Goal: Information Seeking & Learning: Check status

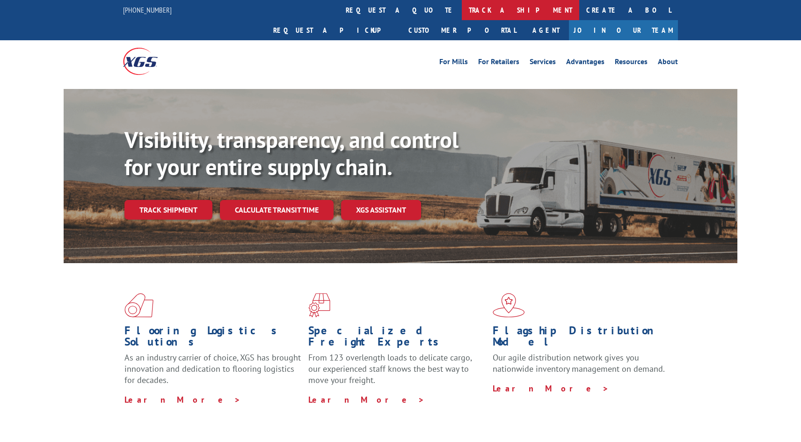
click at [462, 7] on link "track a shipment" at bounding box center [520, 10] width 117 height 20
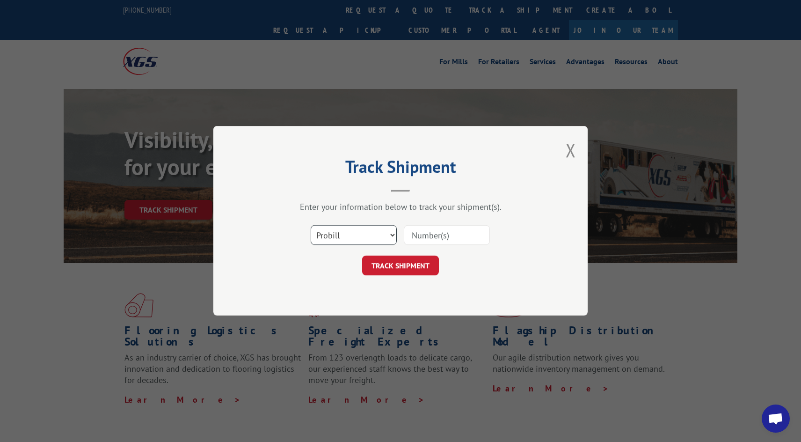
select select "bol"
click at [416, 235] on input at bounding box center [447, 235] width 86 height 20
paste input "741050"
type input "741050"
click at [403, 263] on button "TRACK SHIPMENT" at bounding box center [400, 266] width 77 height 20
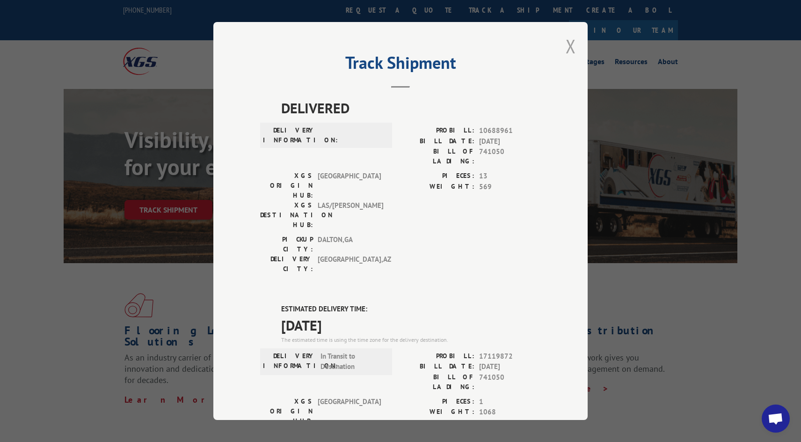
click at [569, 55] on button "Close modal" at bounding box center [571, 46] width 10 height 25
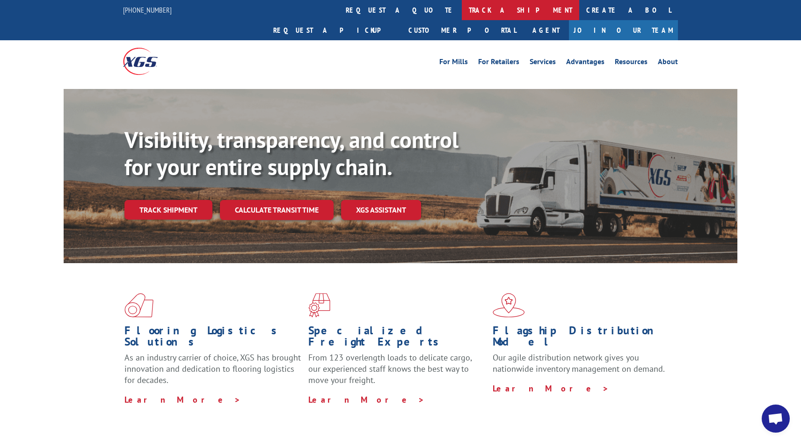
click at [462, 11] on link "track a shipment" at bounding box center [520, 10] width 117 height 20
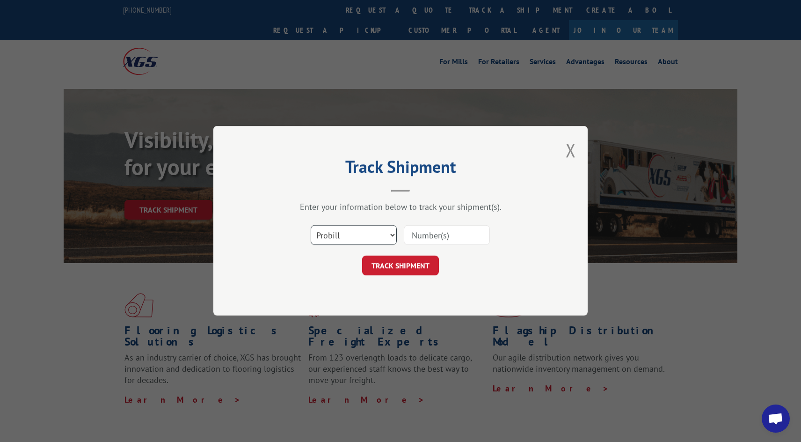
select select "bol"
click at [417, 233] on input at bounding box center [447, 235] width 86 height 20
paste input "741154"
click at [422, 275] on button "TRACK SHIPMENT" at bounding box center [400, 266] width 77 height 20
click at [421, 269] on button "TRACK SHIPMENT" at bounding box center [400, 266] width 77 height 20
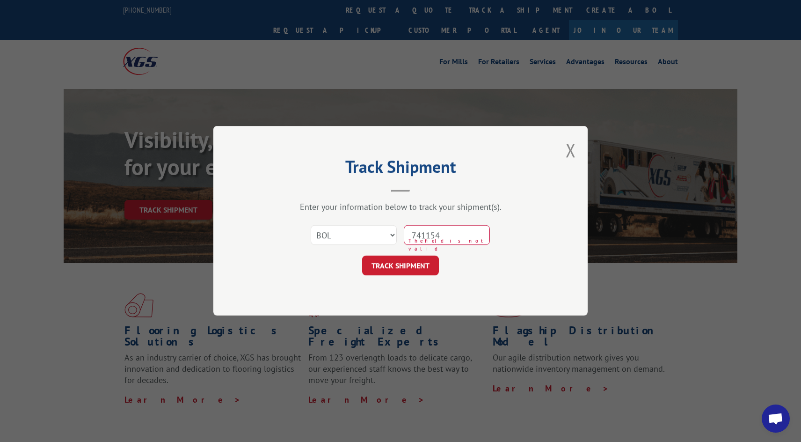
click at [416, 238] on input "741154" at bounding box center [447, 235] width 86 height 20
type input "741154"
click at [406, 263] on button "TRACK SHIPMENT" at bounding box center [400, 266] width 77 height 20
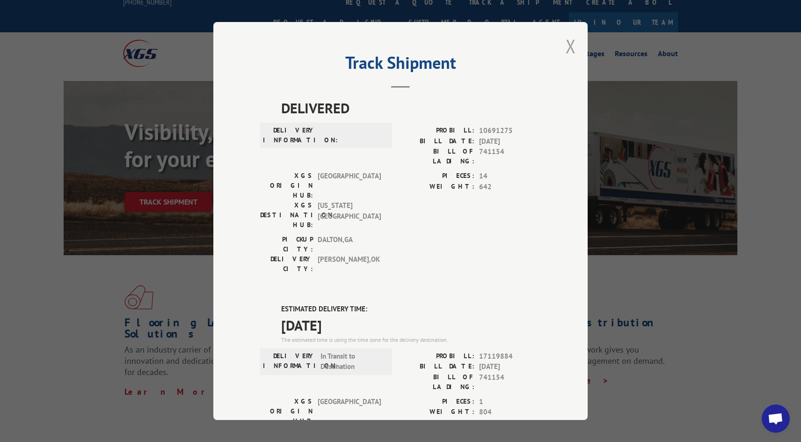
click at [574, 45] on button "Close modal" at bounding box center [571, 46] width 10 height 25
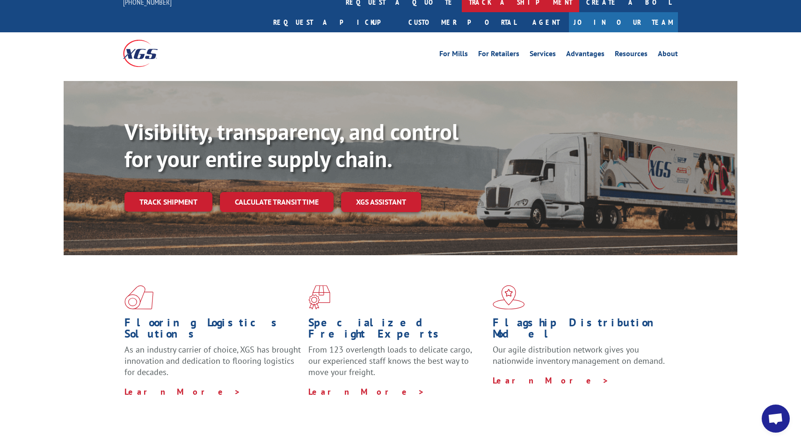
click at [462, 4] on link "track a shipment" at bounding box center [520, 2] width 117 height 20
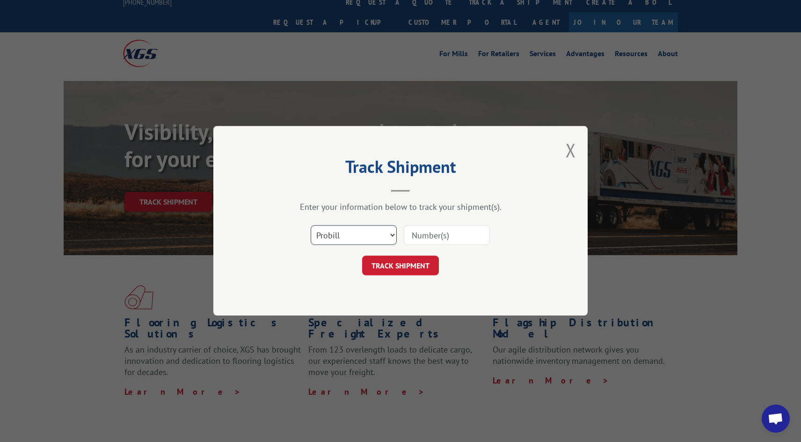
select select "bol"
click at [415, 228] on input at bounding box center [447, 235] width 86 height 20
paste input "741415"
type input "741415"
click at [395, 265] on button "TRACK SHIPMENT" at bounding box center [400, 266] width 77 height 20
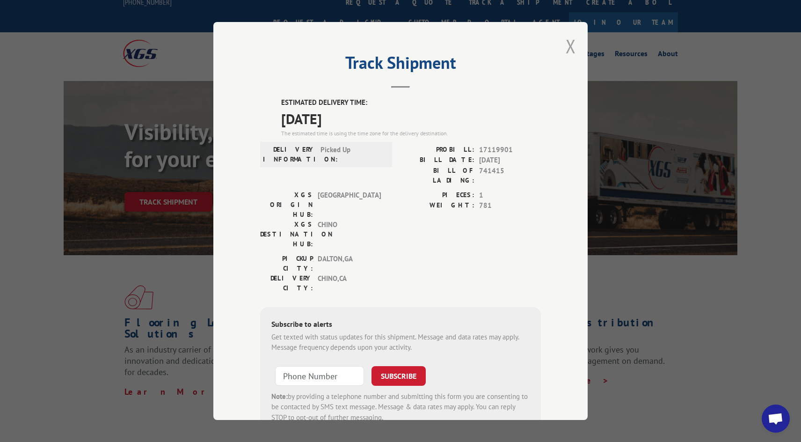
click at [566, 48] on button "Close modal" at bounding box center [571, 46] width 10 height 25
